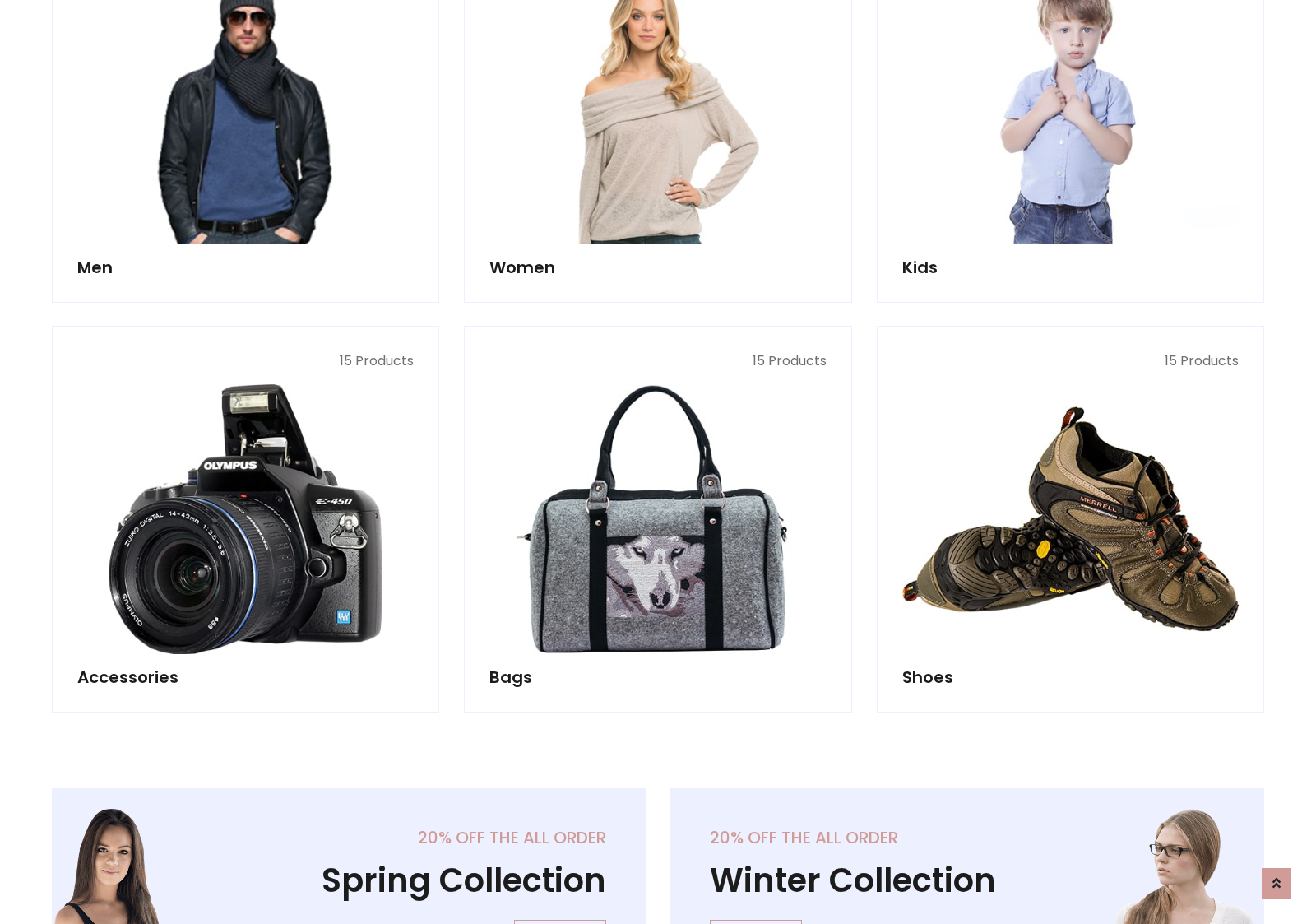
scroll to position [551, 0]
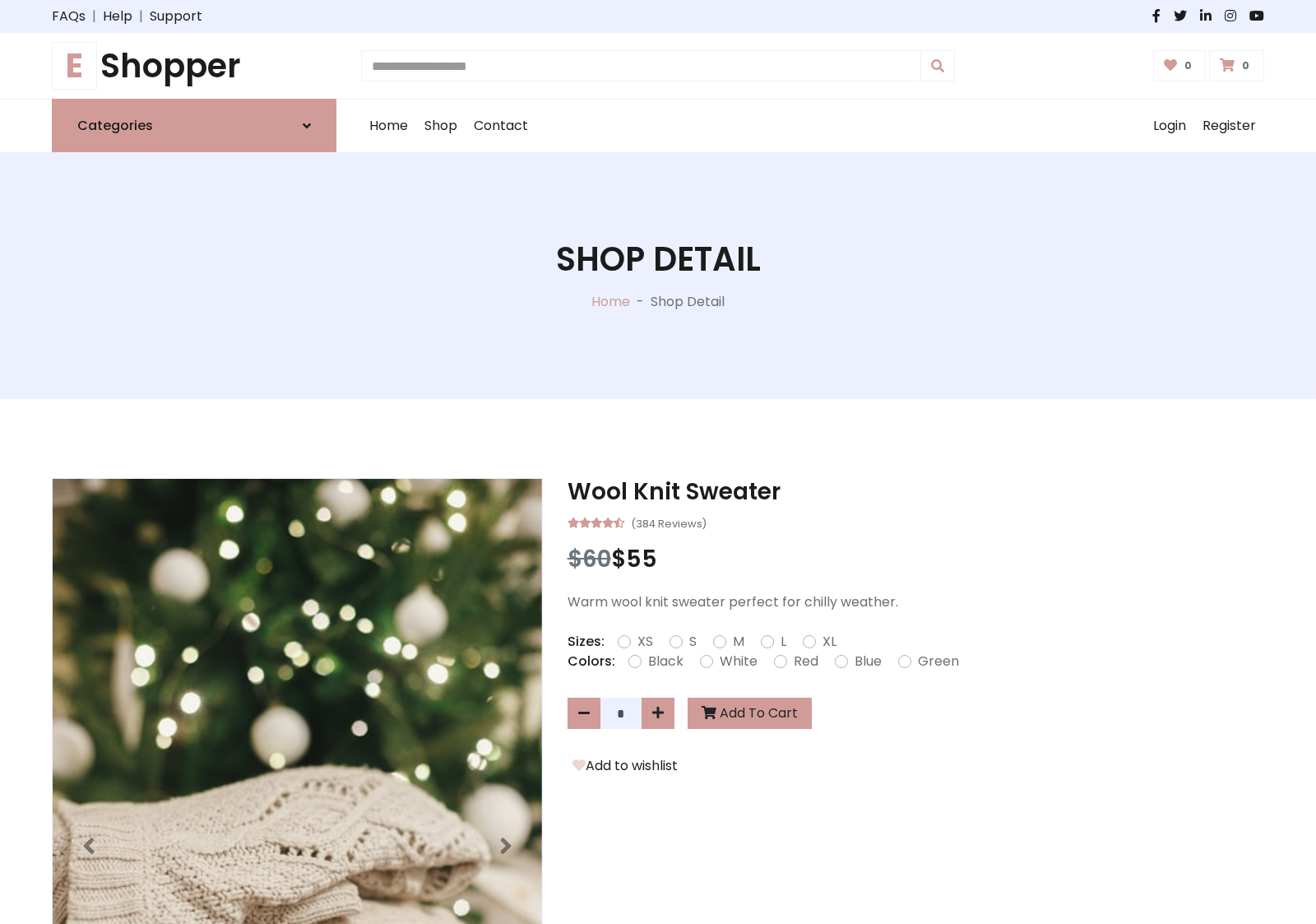
click at [194, 66] on h1 "E Shopper" at bounding box center [194, 65] width 285 height 39
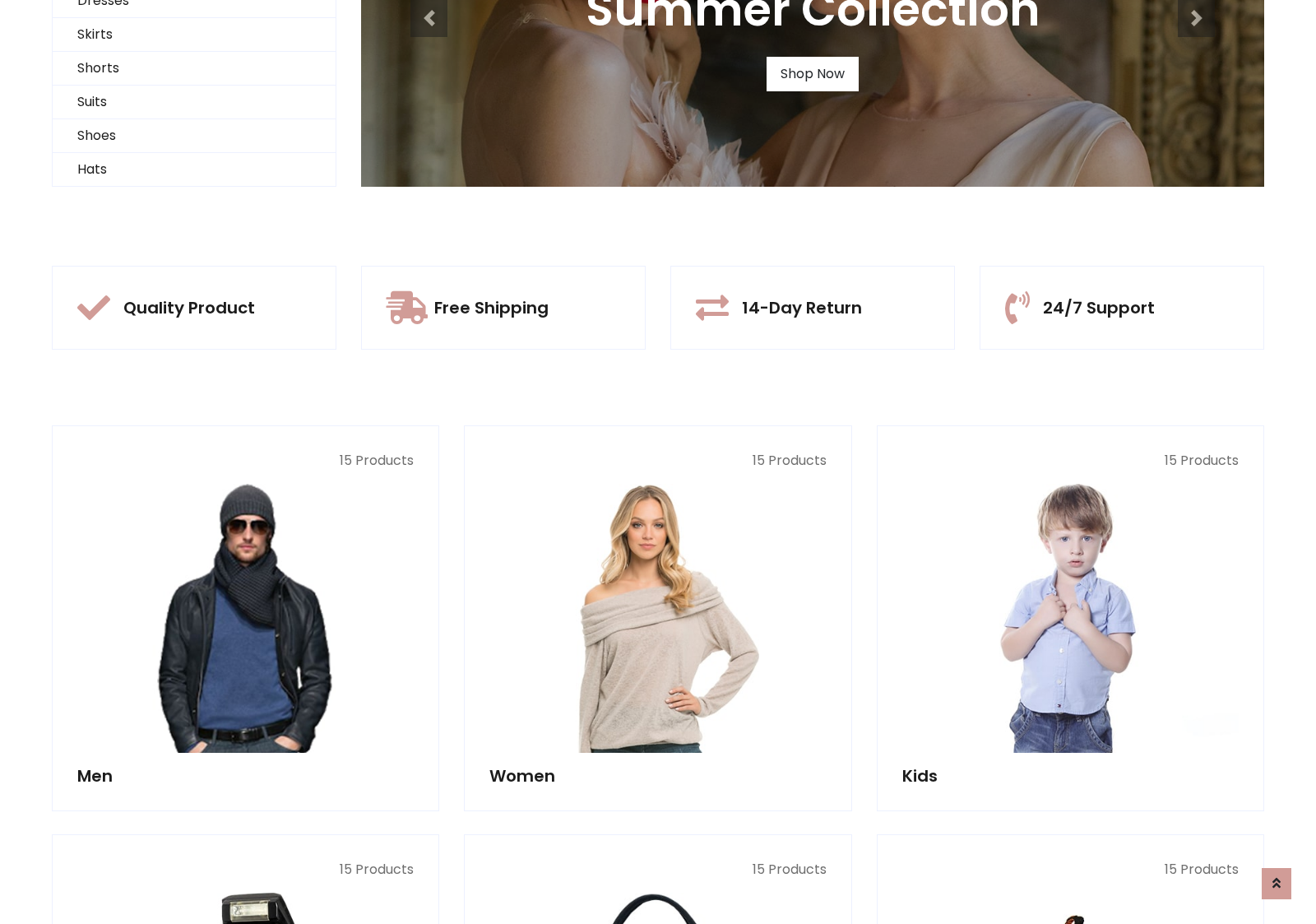
scroll to position [159, 0]
